Goal: Navigation & Orientation: Find specific page/section

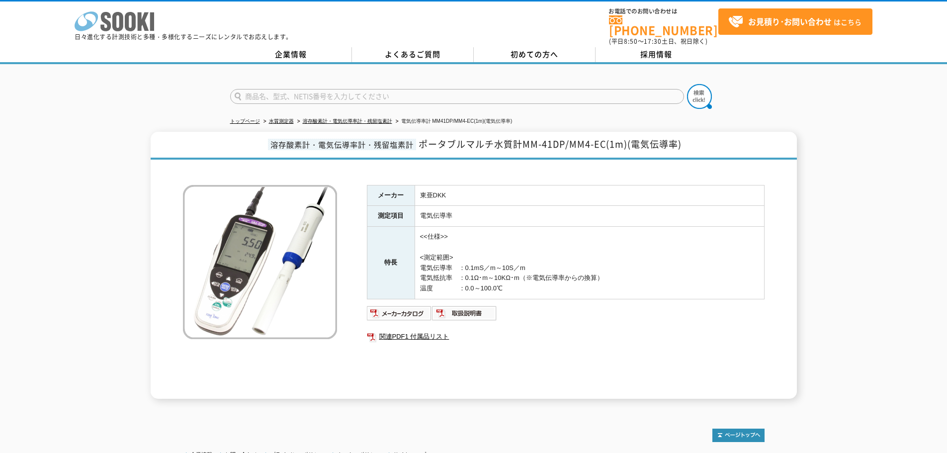
click at [114, 26] on icon at bounding box center [117, 21] width 11 height 19
click at [292, 47] on link "企業情報" at bounding box center [291, 54] width 122 height 15
